Goal: Find specific page/section: Find specific page/section

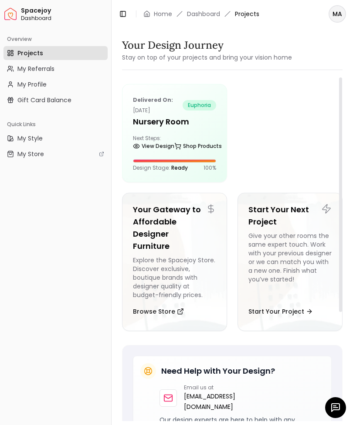
click at [245, 14] on span "Projects" at bounding box center [247, 14] width 24 height 9
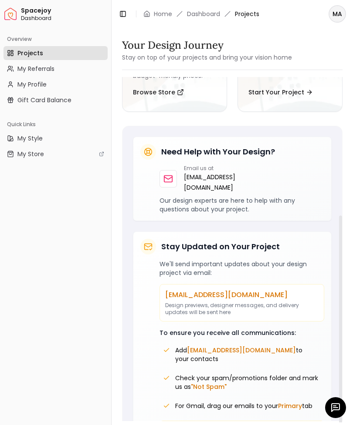
scroll to position [219, 0]
click at [30, 51] on span "Projects" at bounding box center [30, 53] width 26 height 9
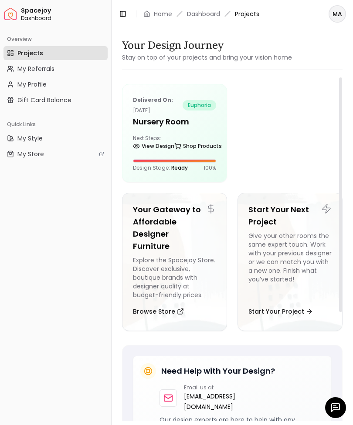
scroll to position [0, 0]
click at [153, 121] on h5 "Nursery Room" at bounding box center [174, 122] width 83 height 12
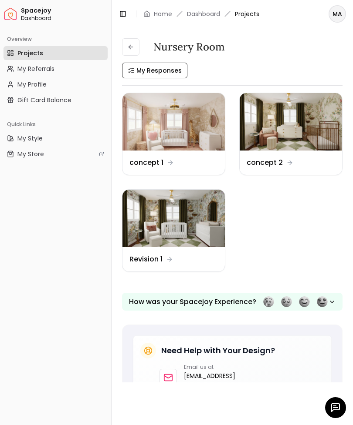
click at [156, 123] on img at bounding box center [173, 121] width 102 height 57
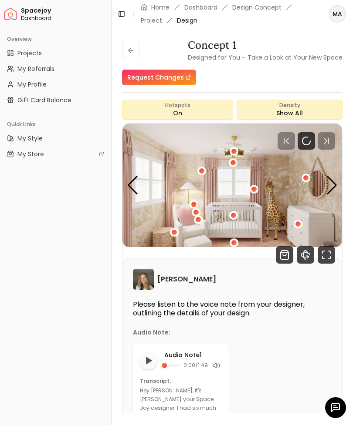
click at [324, 254] on icon "Fullscreen" at bounding box center [325, 254] width 17 height 17
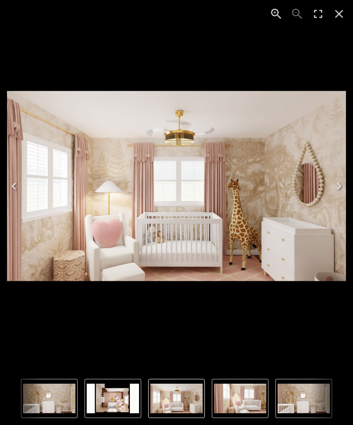
click at [340, 18] on icon "Close" at bounding box center [339, 14] width 14 height 14
